Goal: Find specific page/section: Find specific page/section

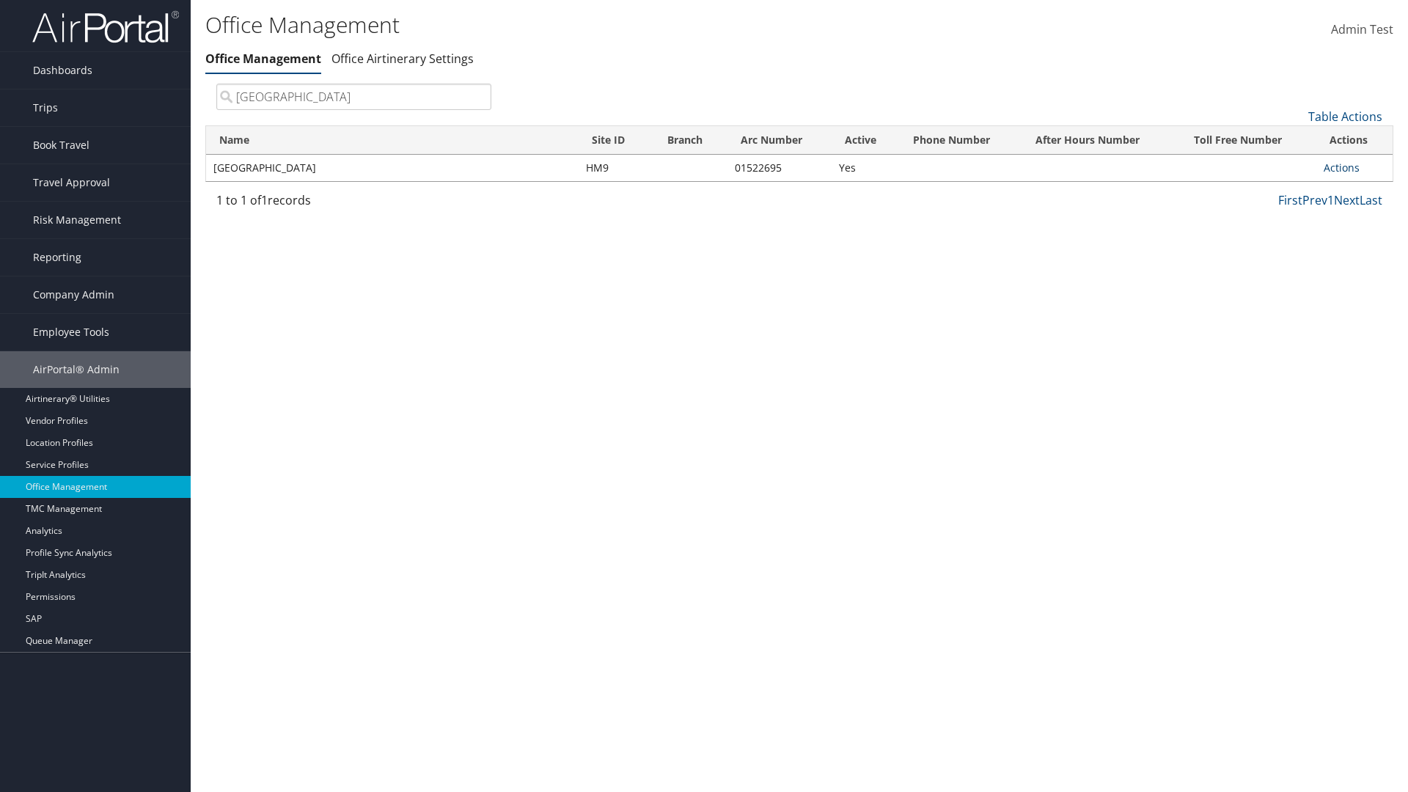
type input "[GEOGRAPHIC_DATA]"
click at [1342, 167] on link "Actions" at bounding box center [1342, 168] width 36 height 14
click at [1293, 189] on link "View Travel Agents" at bounding box center [1294, 189] width 124 height 25
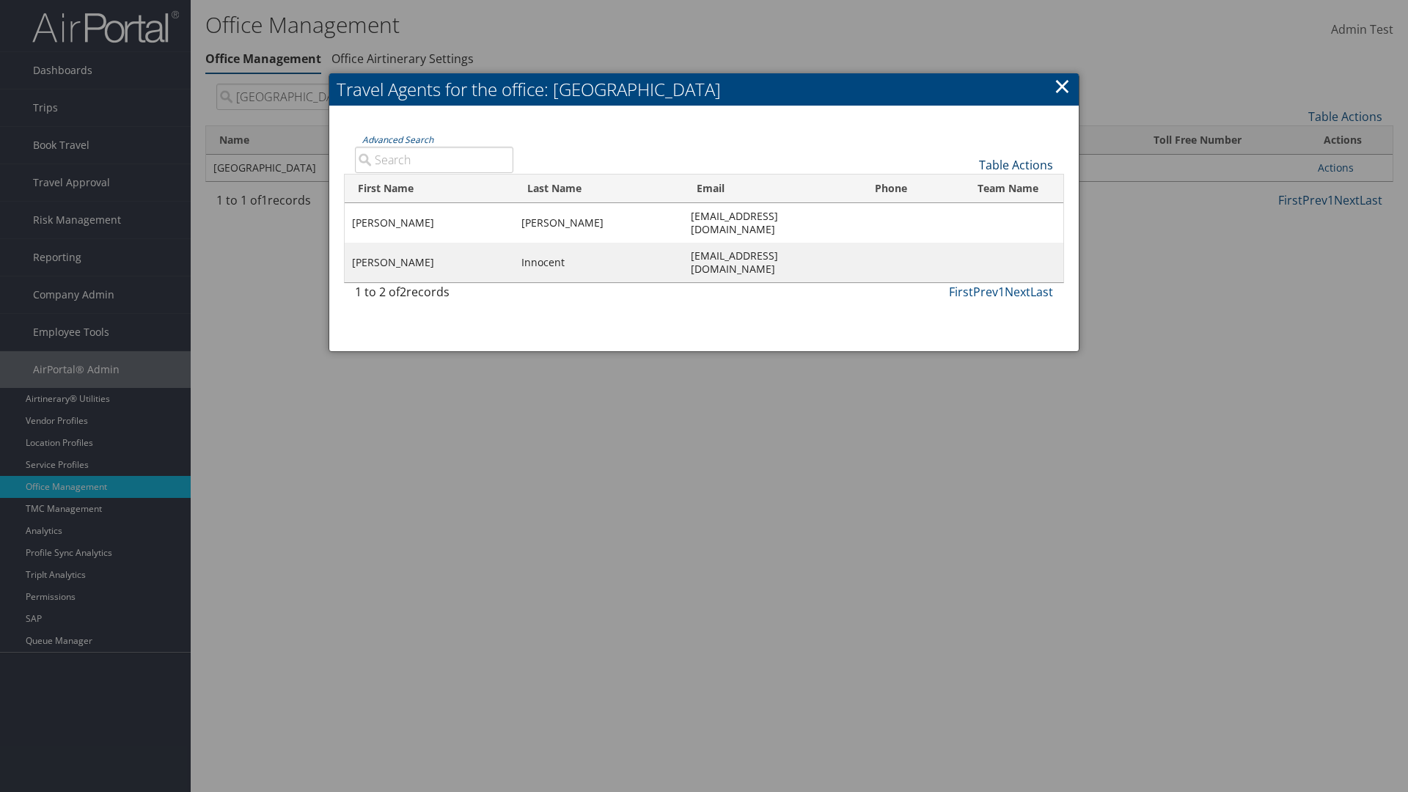
click at [1016, 164] on link "Table Actions" at bounding box center [1016, 165] width 74 height 16
click at [967, 189] on link "First Name" at bounding box center [967, 189] width 193 height 25
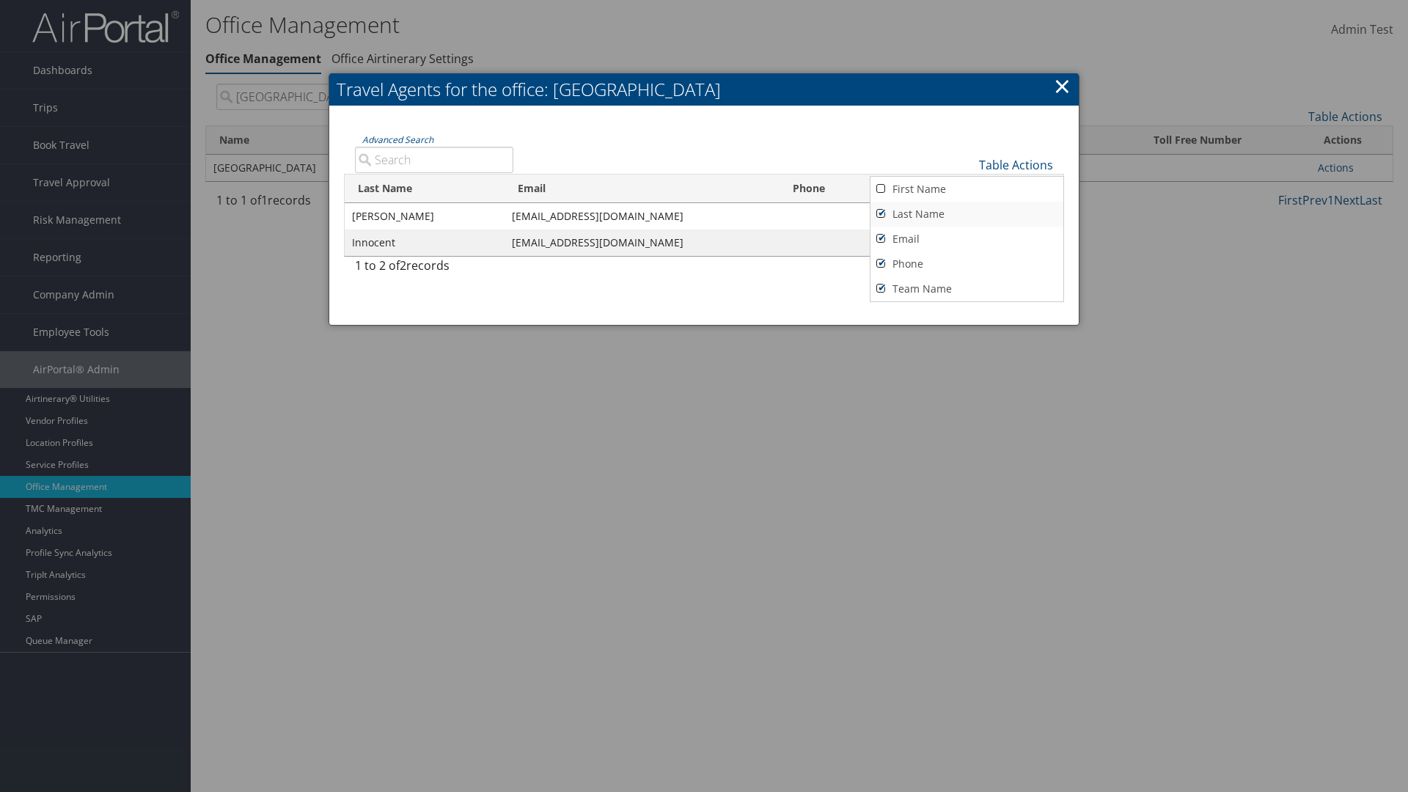
click at [967, 213] on link "Last Name" at bounding box center [967, 214] width 193 height 25
click at [967, 238] on link "Email" at bounding box center [967, 239] width 193 height 25
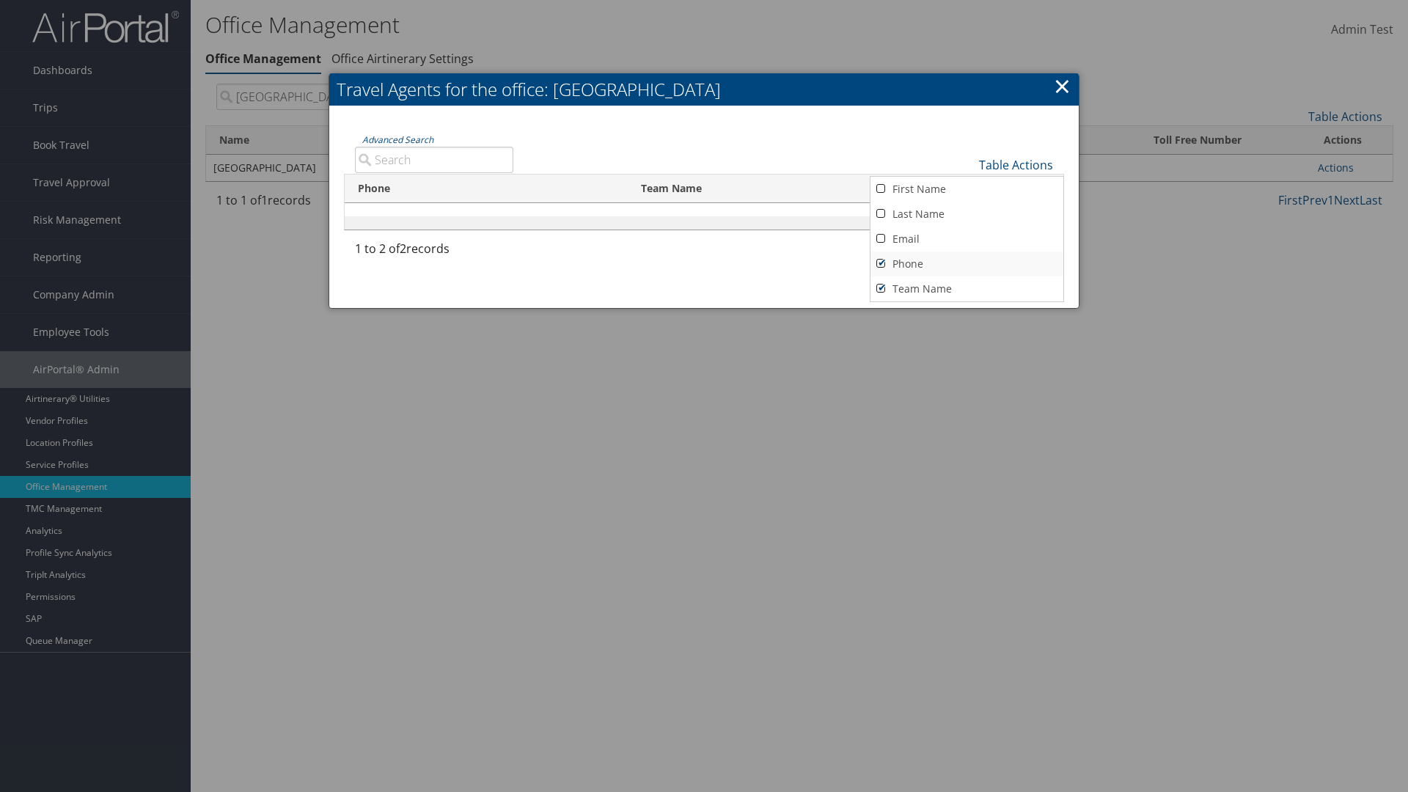
click at [967, 263] on link "Phone" at bounding box center [967, 264] width 193 height 25
click at [967, 288] on link "Team Name" at bounding box center [967, 289] width 193 height 25
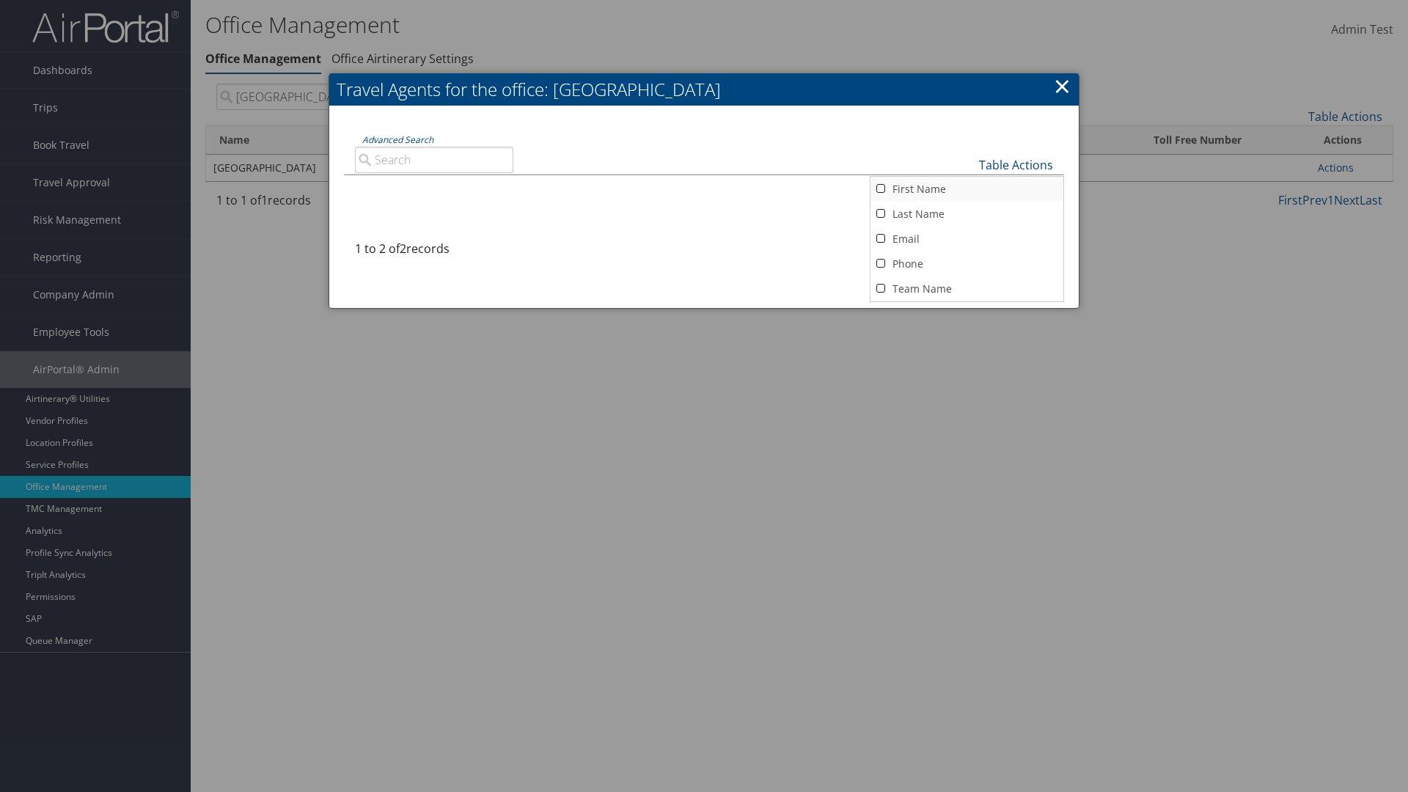
click at [967, 189] on link "First Name" at bounding box center [967, 189] width 193 height 25
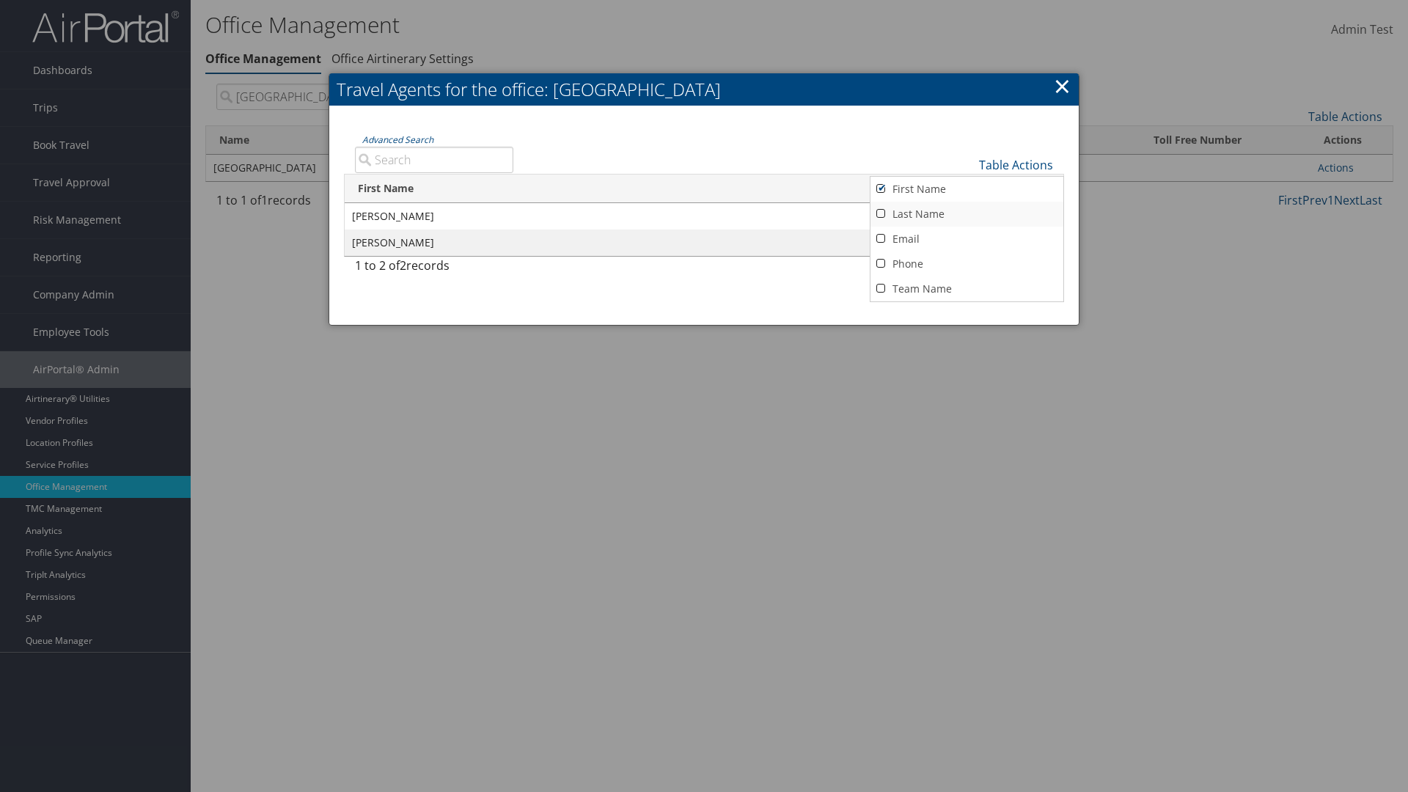
click at [967, 213] on link "Last Name" at bounding box center [967, 214] width 193 height 25
click at [967, 238] on link "Email" at bounding box center [967, 239] width 193 height 25
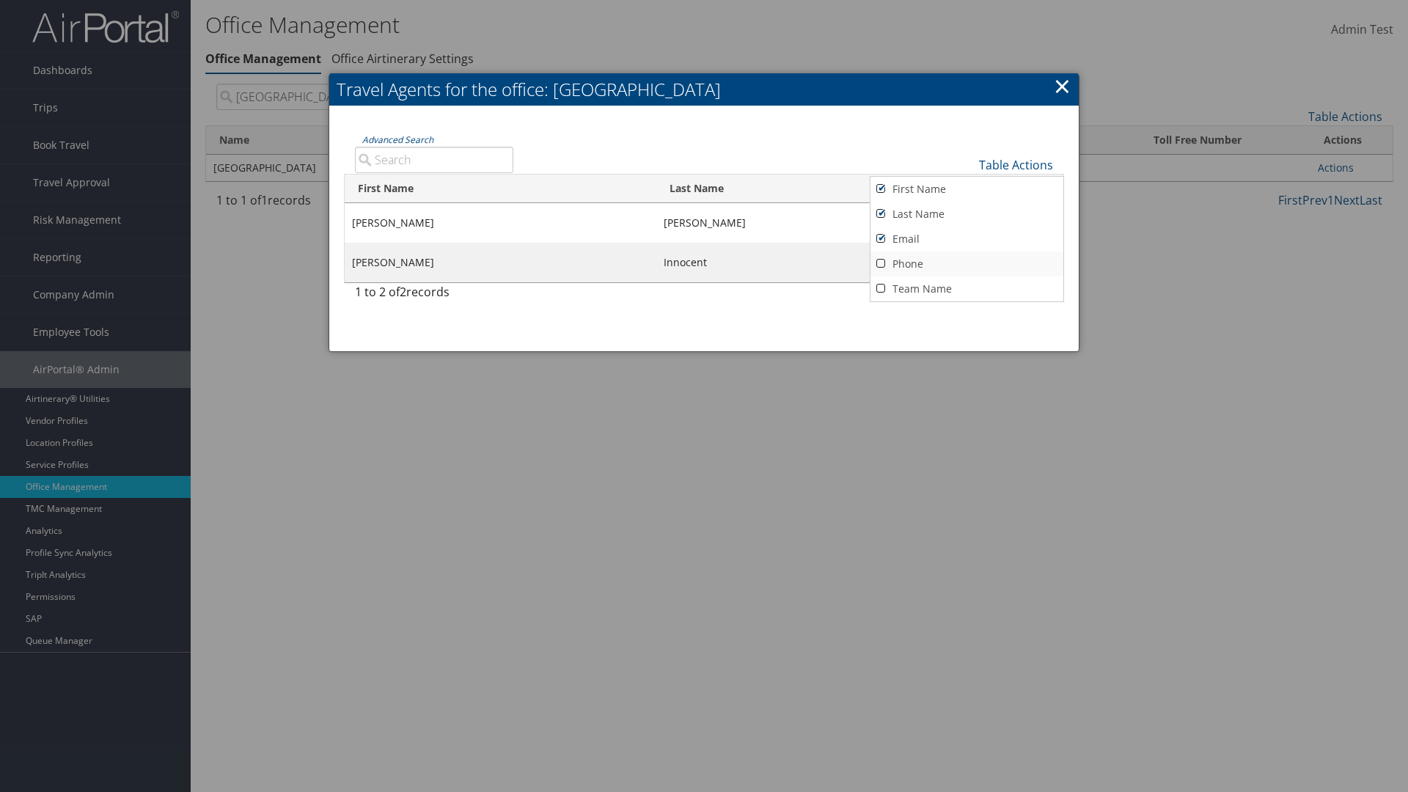
click at [967, 263] on link "Phone" at bounding box center [967, 264] width 193 height 25
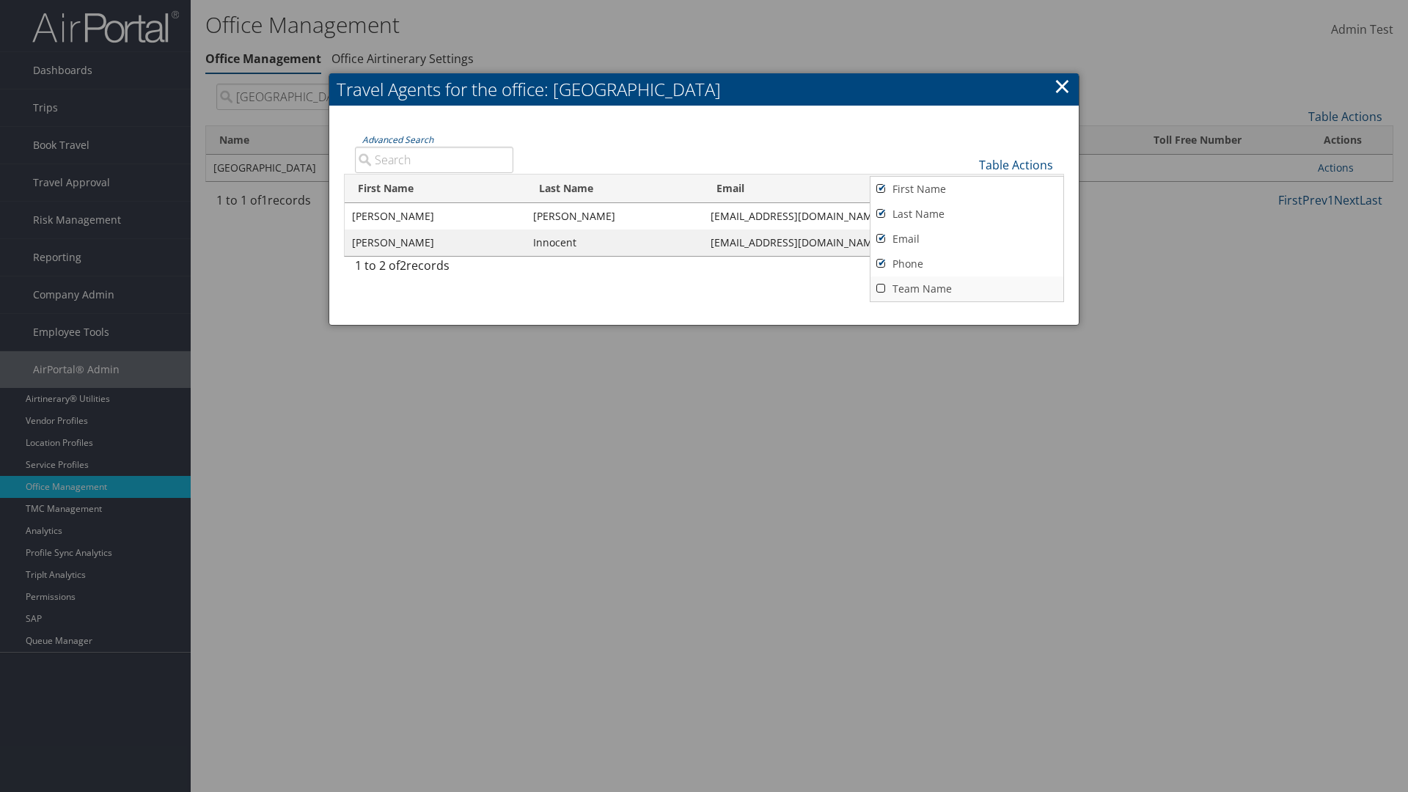
click at [967, 288] on link "Team Name" at bounding box center [967, 289] width 193 height 25
click at [1016, 164] on link "Table Actions" at bounding box center [1016, 165] width 74 height 16
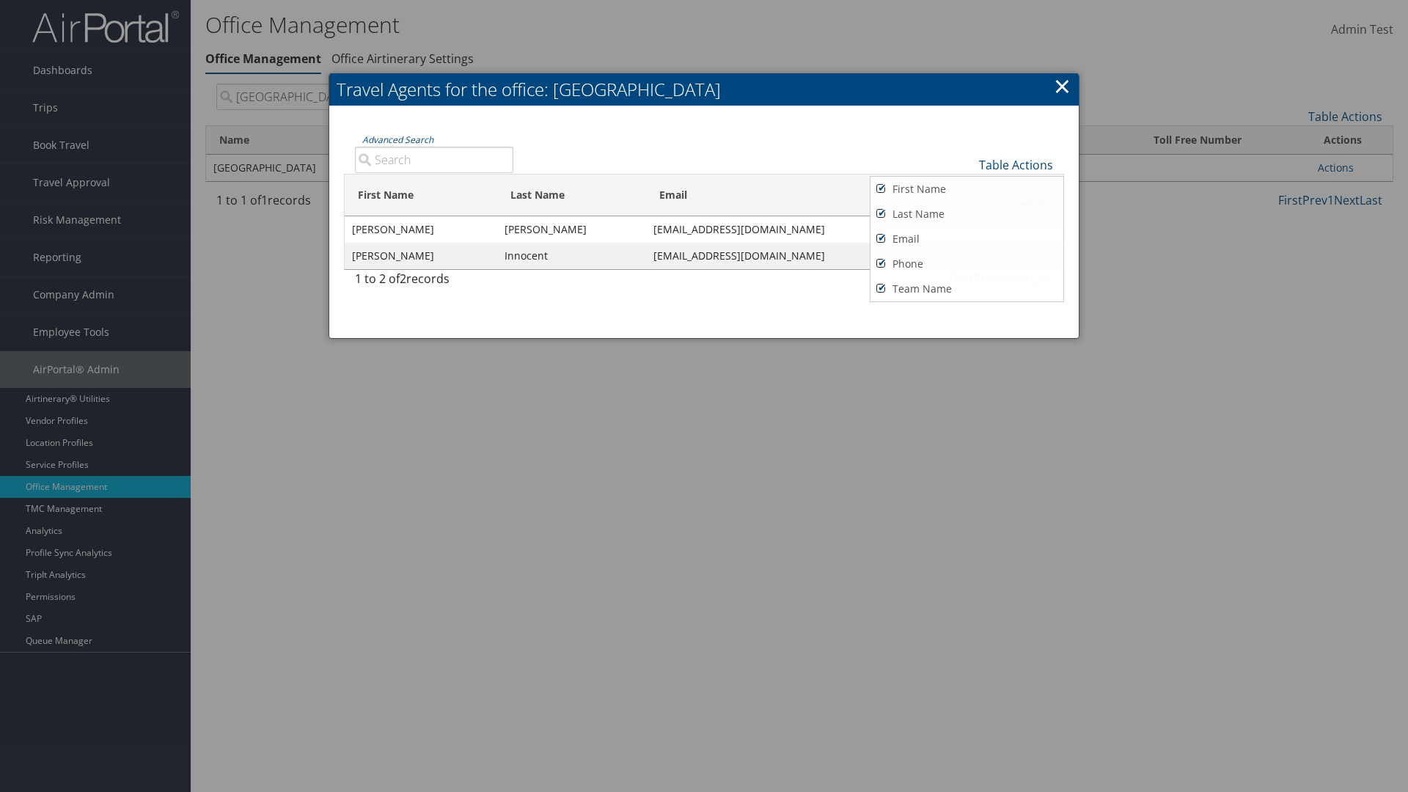
click at [967, 215] on link "Page Length" at bounding box center [967, 215] width 193 height 25
click at [967, 215] on link "25" at bounding box center [967, 215] width 193 height 25
click at [1016, 164] on link "Table Actions" at bounding box center [1016, 165] width 74 height 16
click at [967, 212] on link "Page Length" at bounding box center [967, 212] width 193 height 25
click at [967, 238] on link "50" at bounding box center [967, 239] width 193 height 25
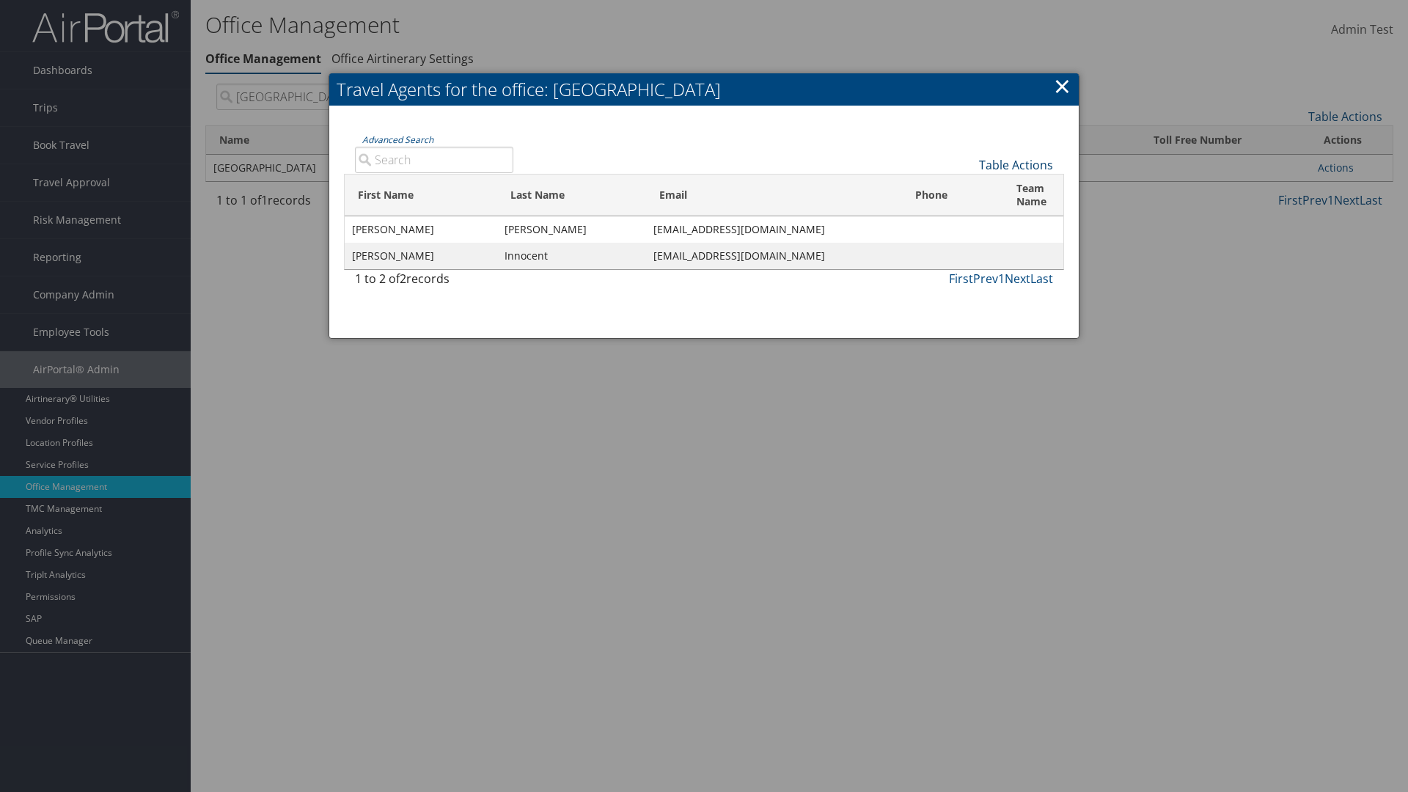
click at [1016, 164] on link "Table Actions" at bounding box center [1016, 165] width 74 height 16
